Goal: Information Seeking & Learning: Learn about a topic

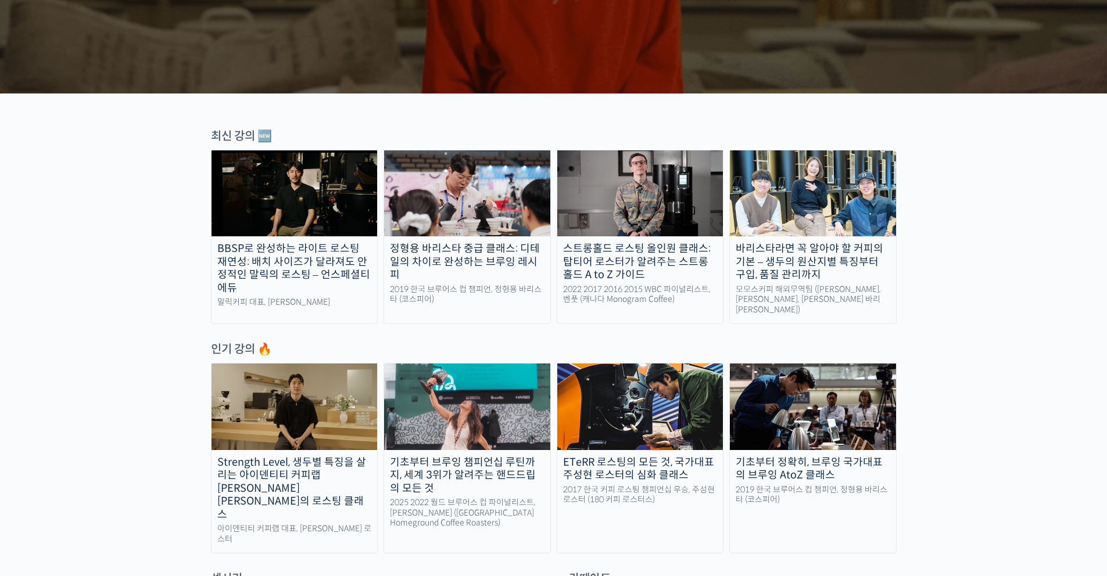
scroll to position [301, 0]
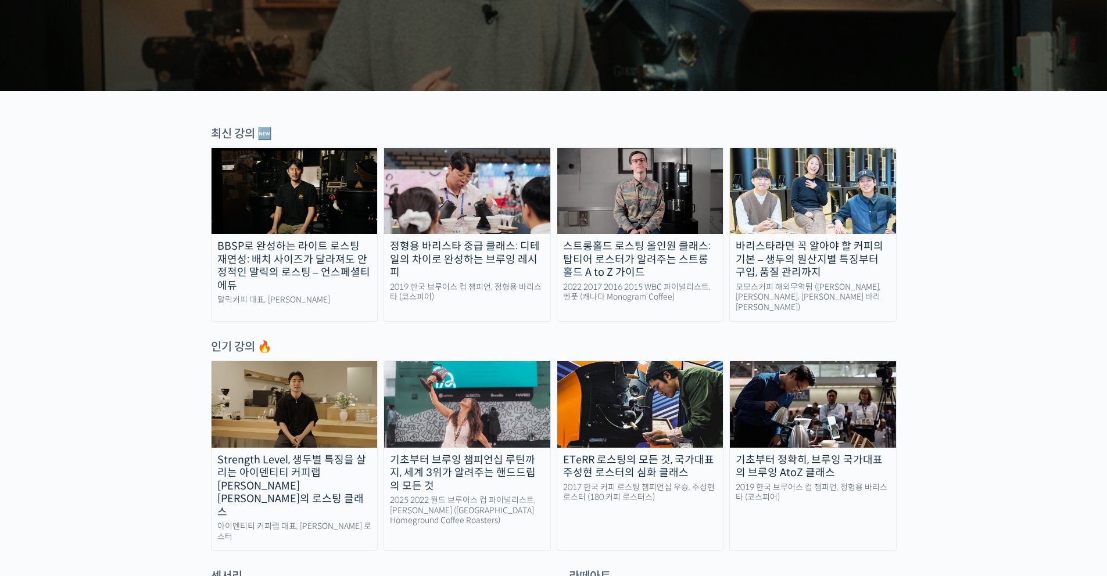
click at [760, 248] on div "바리스타라면 꼭 알아야 할 커피의 기본 – 생두의 원산지별 특징부터 구입, 품질 관리까지" at bounding box center [813, 259] width 166 height 39
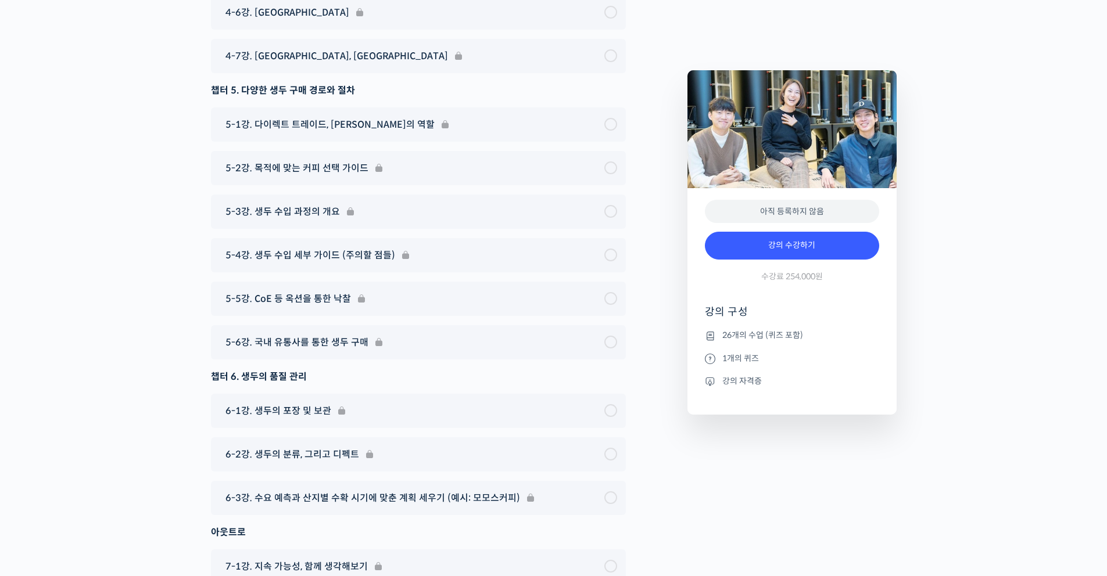
scroll to position [6632, 0]
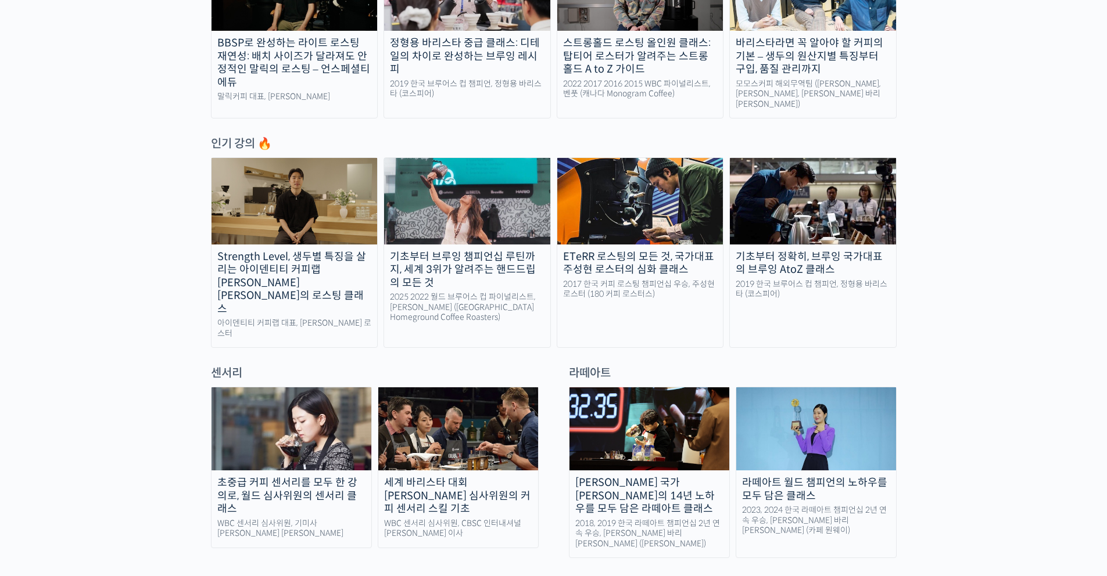
scroll to position [507, 0]
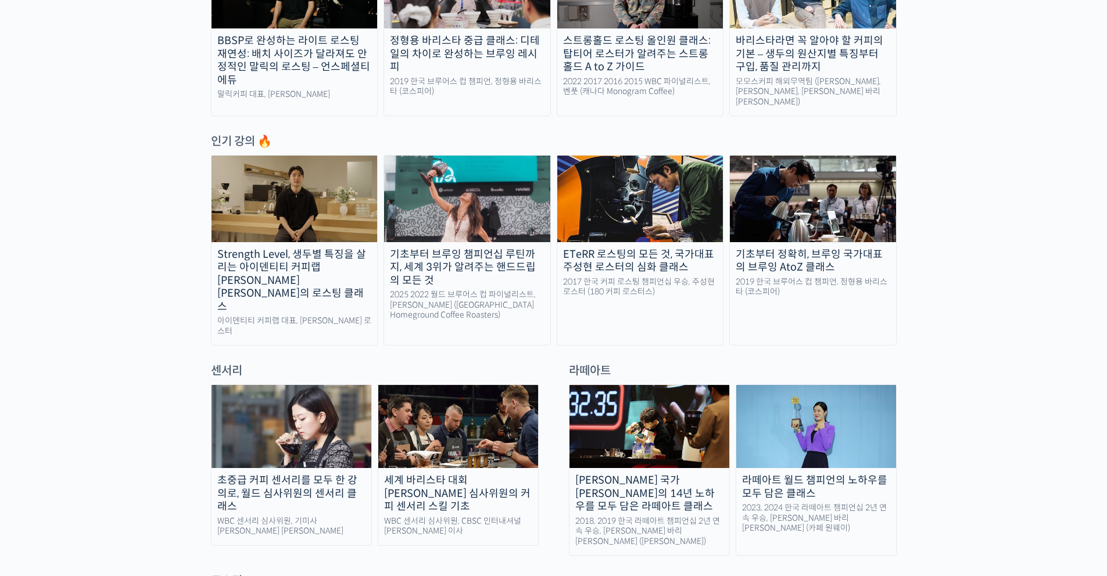
click at [497, 277] on div "기초부터 브루잉 챔피언십 루틴까지, 세계 3위가 알려주는 핸드드립의 모든 것" at bounding box center [467, 267] width 166 height 39
